Goal: Navigation & Orientation: Find specific page/section

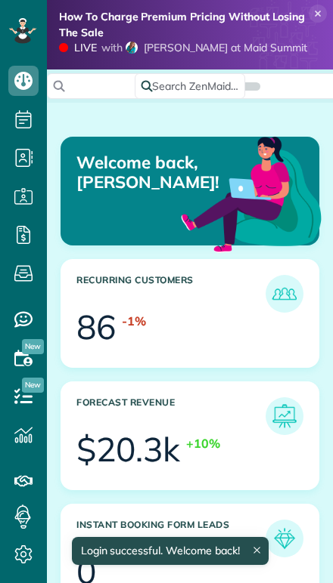
scroll to position [107, 242]
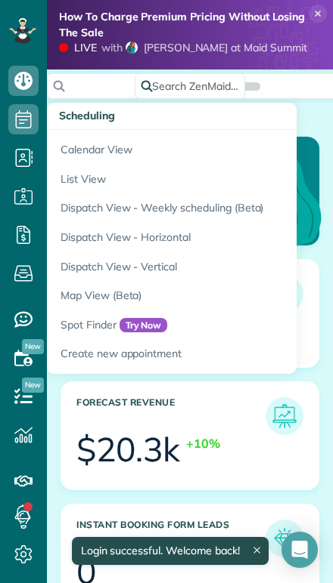
click at [84, 145] on link "Calendar View" at bounding box center [236, 147] width 378 height 35
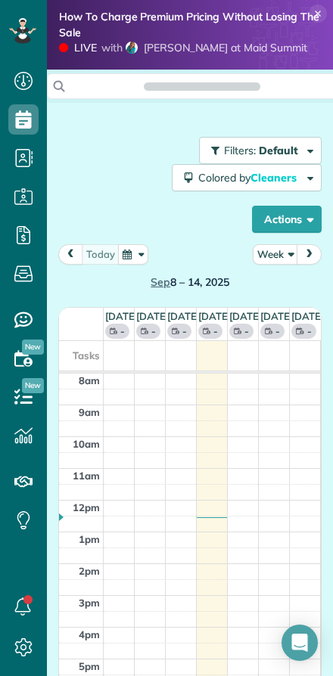
scroll to position [7, 7]
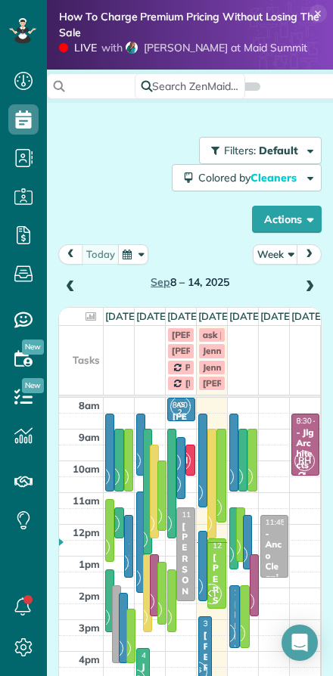
click at [278, 254] on button "Week" at bounding box center [274, 254] width 45 height 20
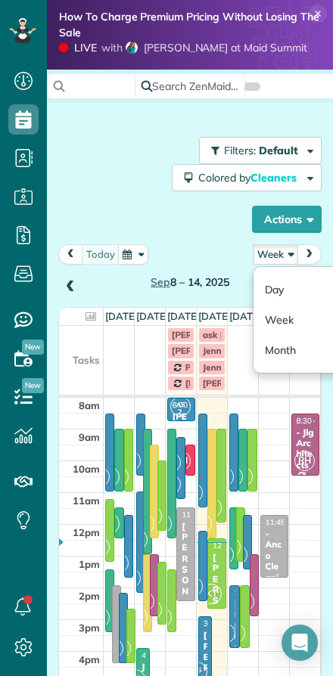
click at [274, 286] on link "Day" at bounding box center [312, 289] width 119 height 30
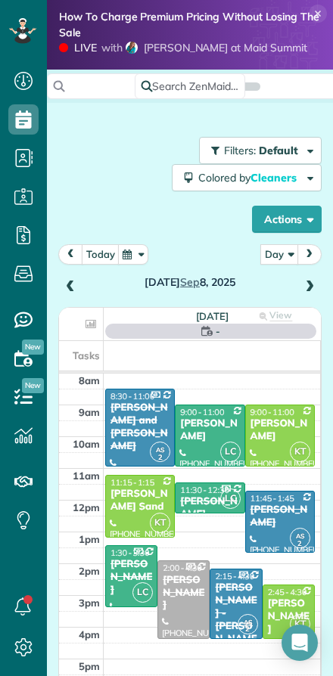
click at [102, 251] on button "today" at bounding box center [101, 254] width 38 height 20
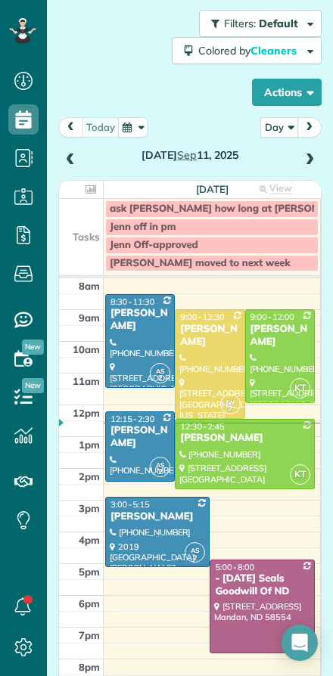
scroll to position [154, 0]
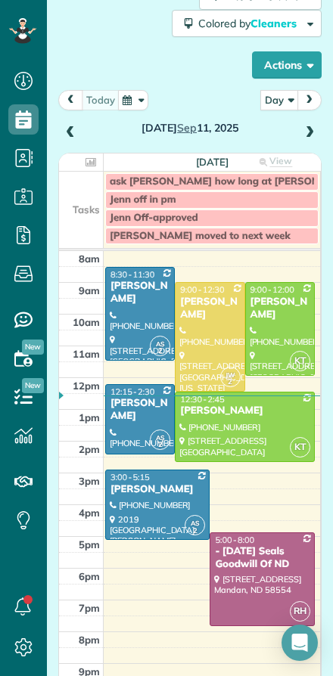
click at [134, 419] on div at bounding box center [140, 419] width 68 height 69
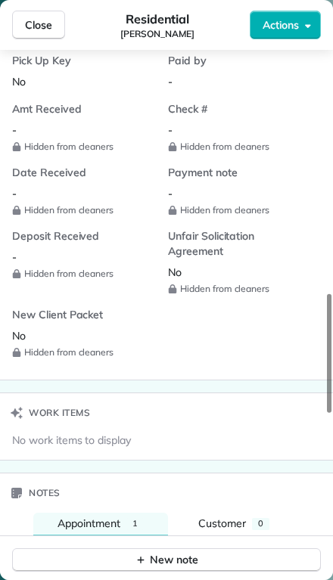
scroll to position [1148, 0]
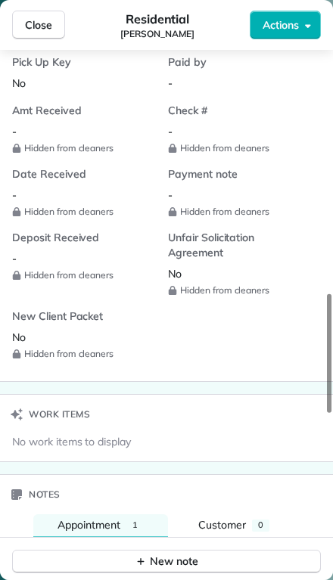
click at [0, 190] on div "Pick Up Key No Paid by - Amt Received - Hidden from cleaners Check # - Hidden f…" at bounding box center [166, 217] width 333 height 326
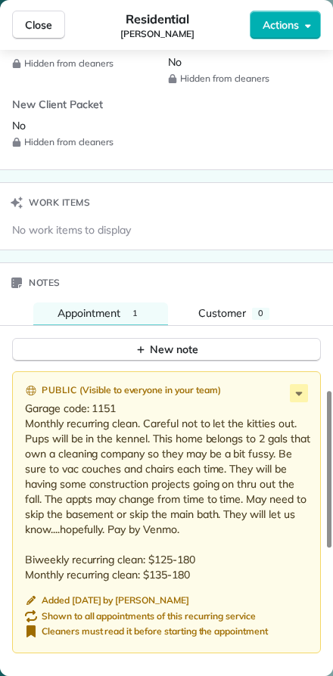
scroll to position [1360, 0]
